Goal: Information Seeking & Learning: Learn about a topic

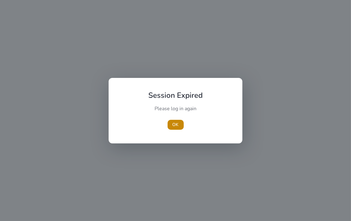
click at [179, 122] on span "button" at bounding box center [176, 124] width 16 height 15
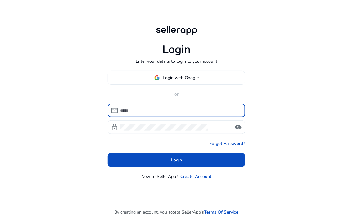
type input "**********"
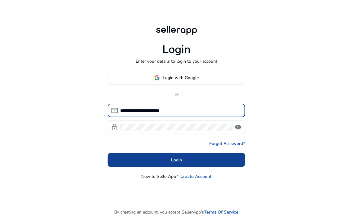
click at [151, 154] on span at bounding box center [177, 160] width 138 height 15
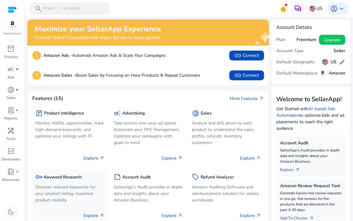
click at [54, 201] on p "Discover relevant keywords for your product listing, maximize product visibility" at bounding box center [69, 194] width 69 height 20
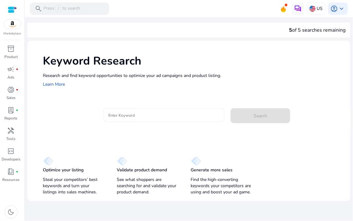
click at [119, 123] on div at bounding box center [163, 125] width 121 height 7
click at [118, 115] on input "Enter Keyword" at bounding box center [163, 115] width 111 height 7
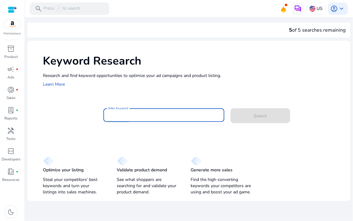
paste input "**********"
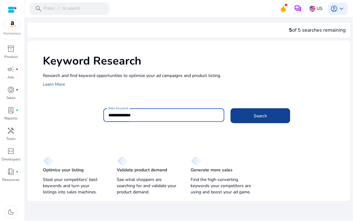
type input "**********"
click at [249, 115] on span at bounding box center [261, 115] width 60 height 15
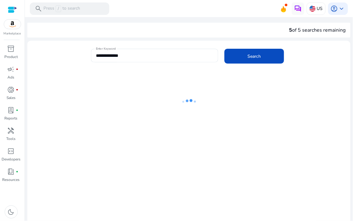
click at [244, 91] on ng-lottie at bounding box center [188, 102] width 323 height 40
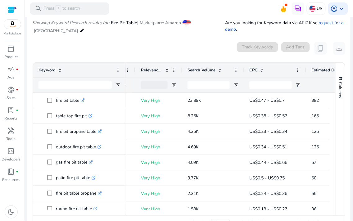
drag, startPoint x: 245, startPoint y: 215, endPoint x: 252, endPoint y: 215, distance: 6.2
click at [252, 215] on div "Drag here to set row groups Drag here to set column labels Keyword Tags 12" at bounding box center [189, 146] width 313 height 168
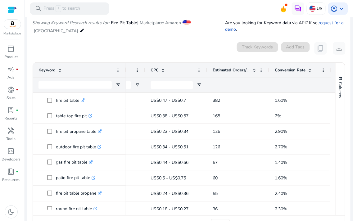
drag, startPoint x: 247, startPoint y: 217, endPoint x: 232, endPoint y: 218, distance: 14.7
click at [232, 218] on div "Page Size: 50 1 to 50 of 959 Page 1 of 20" at bounding box center [189, 223] width 312 height 15
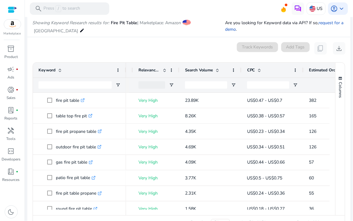
click at [193, 73] on span "Search Volume" at bounding box center [199, 70] width 28 height 6
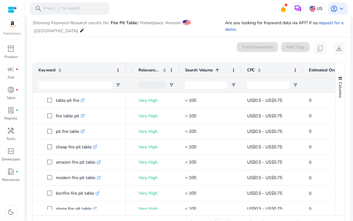
click at [194, 73] on div "Search Volume 1" at bounding box center [207, 70] width 44 height 12
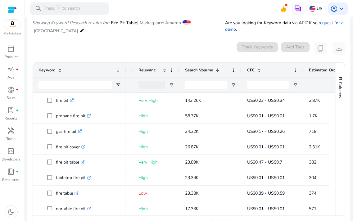
click at [253, 216] on div "Page Size: 50 1 to 50 of 959 Page 1 of 20" at bounding box center [189, 223] width 312 height 15
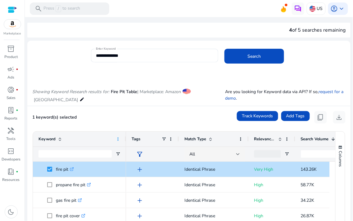
click at [119, 139] on span at bounding box center [118, 139] width 5 height 5
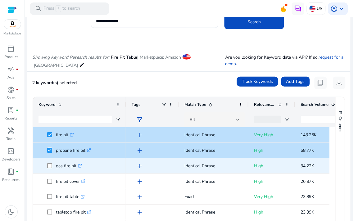
click at [44, 166] on span "gas fire pit .st0{fill:#2c8af8}" at bounding box center [80, 166] width 82 height 13
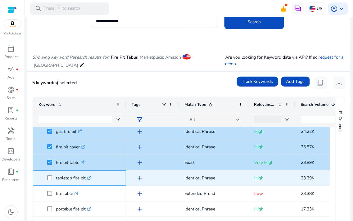
click at [49, 175] on span at bounding box center [51, 178] width 9 height 13
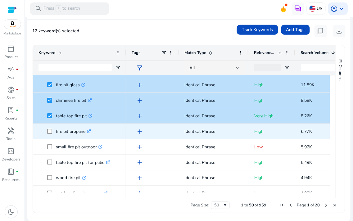
click at [49, 126] on span at bounding box center [51, 131] width 9 height 13
click at [48, 128] on span at bounding box center [51, 131] width 9 height 13
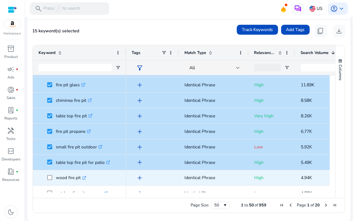
click at [48, 182] on span at bounding box center [51, 178] width 9 height 13
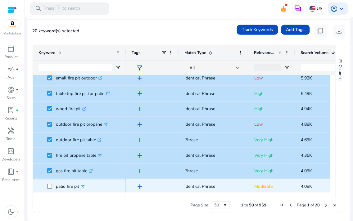
click at [48, 183] on span at bounding box center [51, 186] width 9 height 13
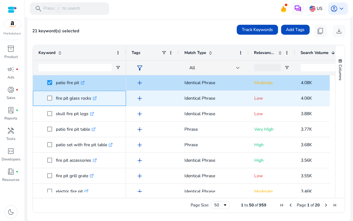
click at [49, 101] on span at bounding box center [51, 98] width 9 height 13
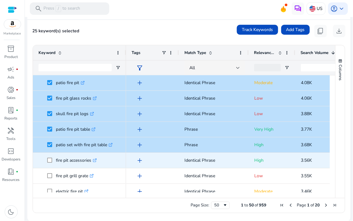
click at [49, 158] on span at bounding box center [51, 160] width 9 height 13
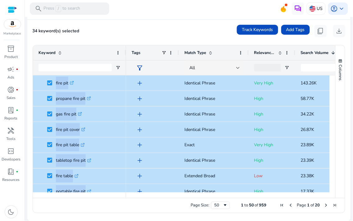
drag, startPoint x: 316, startPoint y: 185, endPoint x: 53, endPoint y: 72, distance: 286.4
click at [53, 72] on div "Keyword Relevance Score Search Volume 1 CPC" at bounding box center [184, 121] width 303 height 153
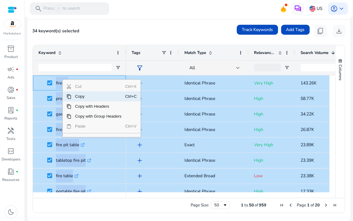
click at [78, 95] on span "Copy" at bounding box center [98, 97] width 54 height 10
